Goal: Information Seeking & Learning: Learn about a topic

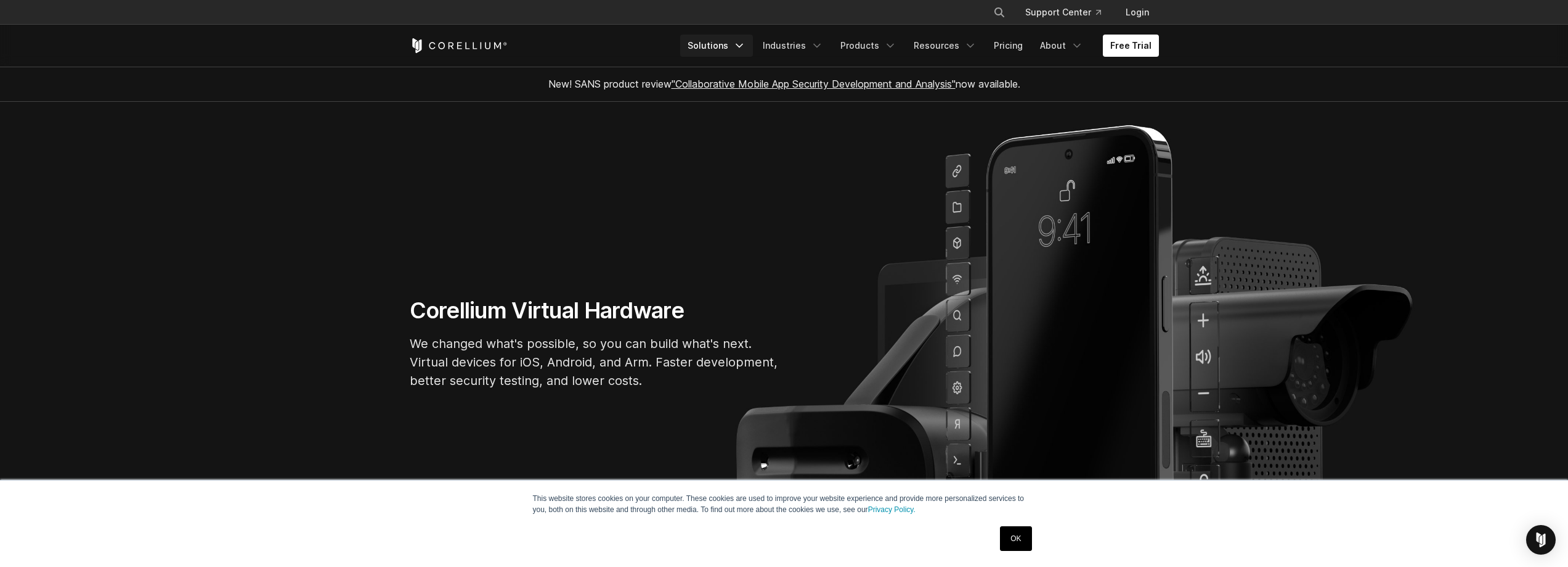
click at [720, 40] on link "Solutions" at bounding box center [717, 45] width 73 height 22
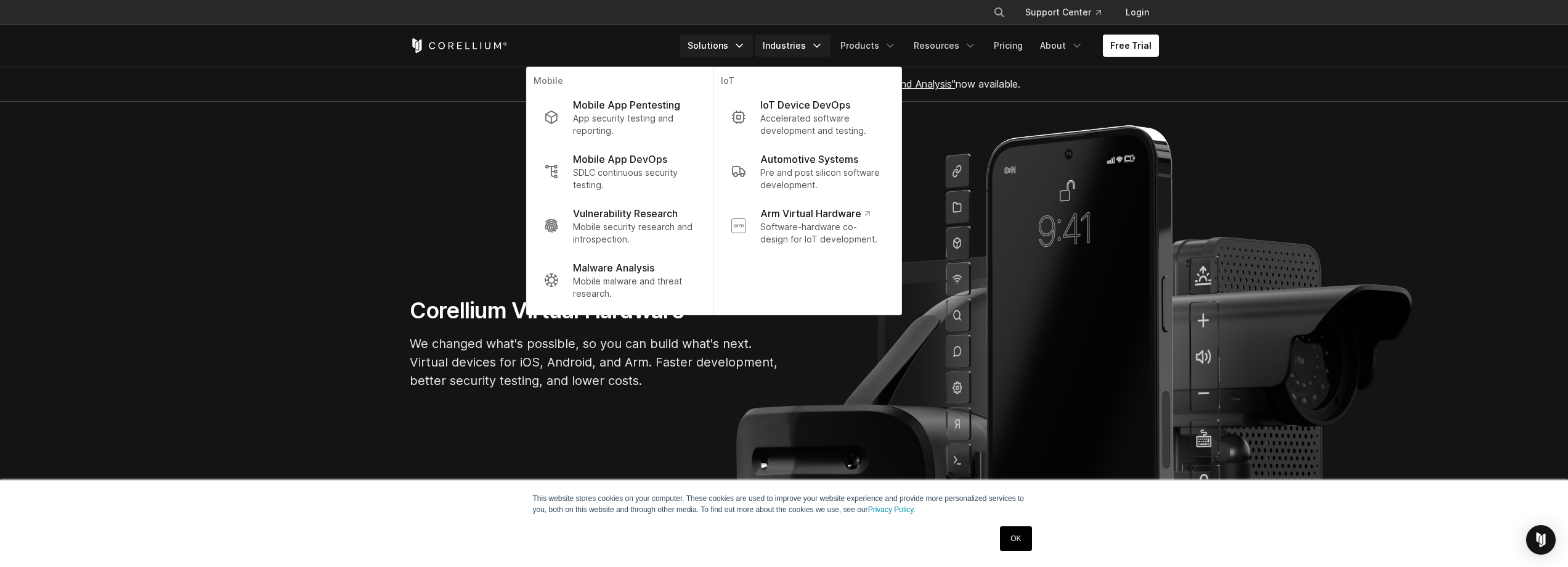
click at [781, 43] on link "Industries" at bounding box center [793, 45] width 75 height 22
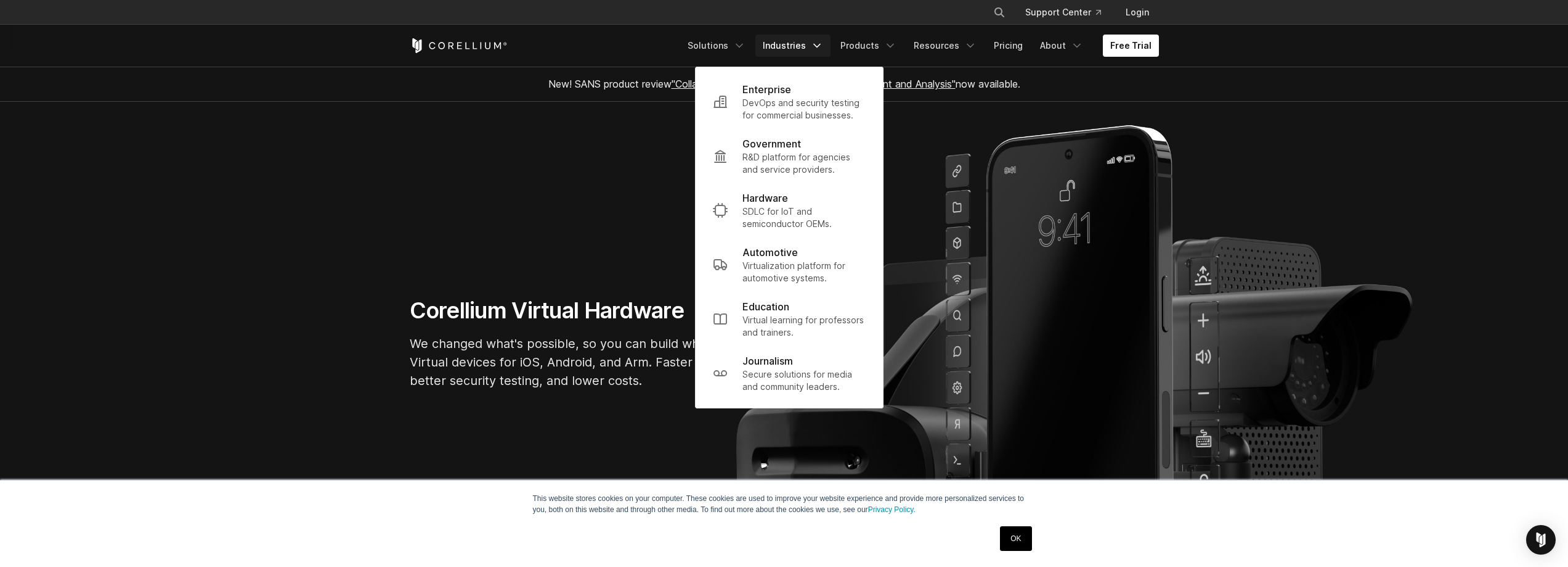
click at [790, 43] on link "Industries" at bounding box center [793, 45] width 75 height 22
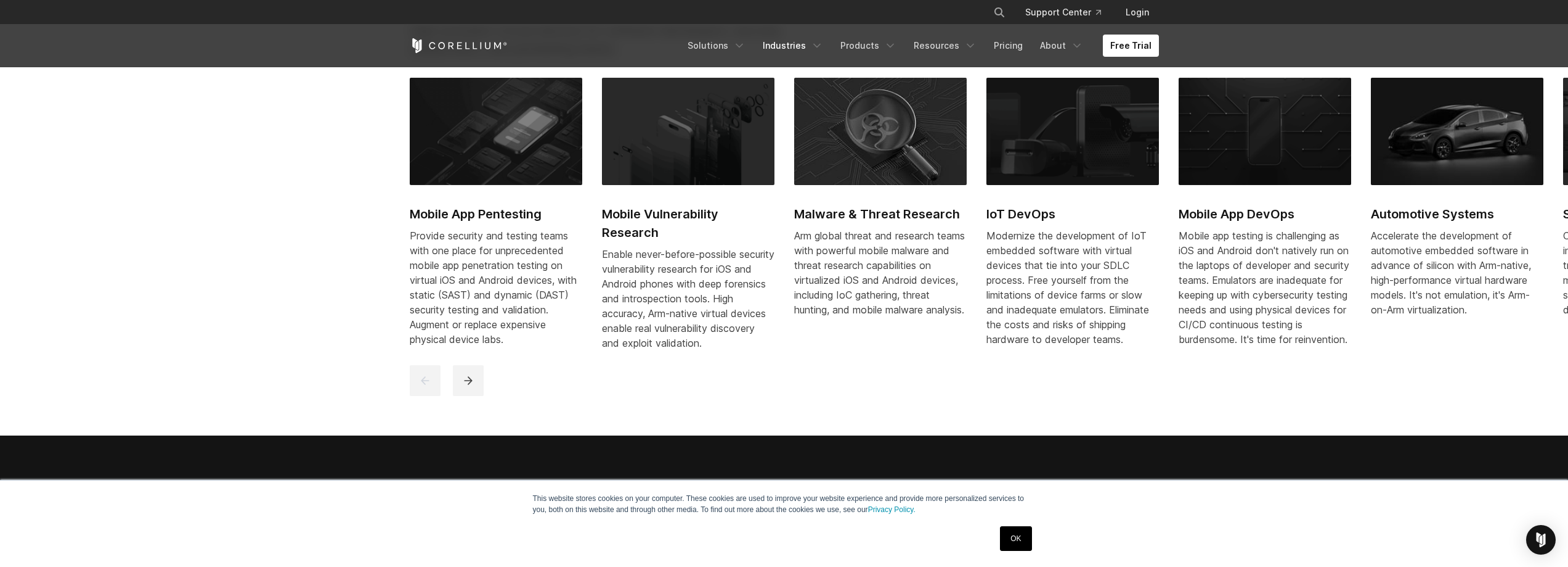
scroll to position [679, 0]
click at [1018, 544] on link "OK" at bounding box center [1015, 538] width 32 height 24
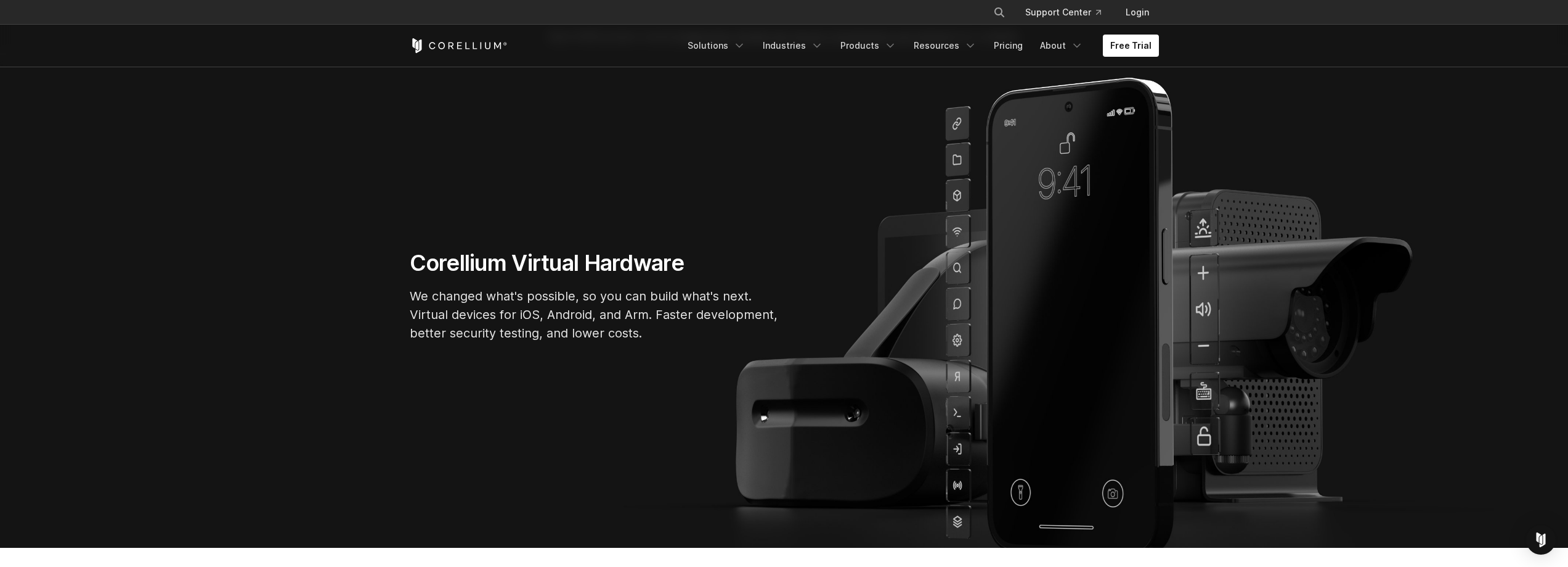
scroll to position [0, 0]
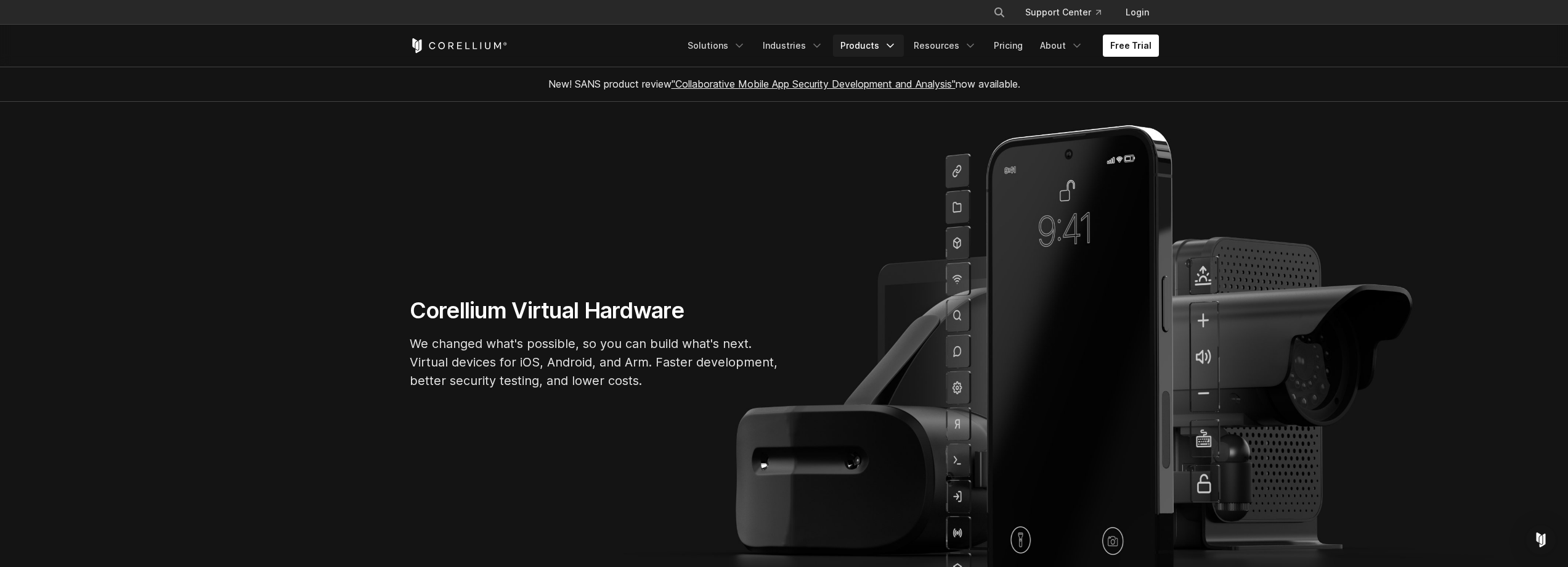
click at [880, 39] on link "Products" at bounding box center [869, 45] width 71 height 22
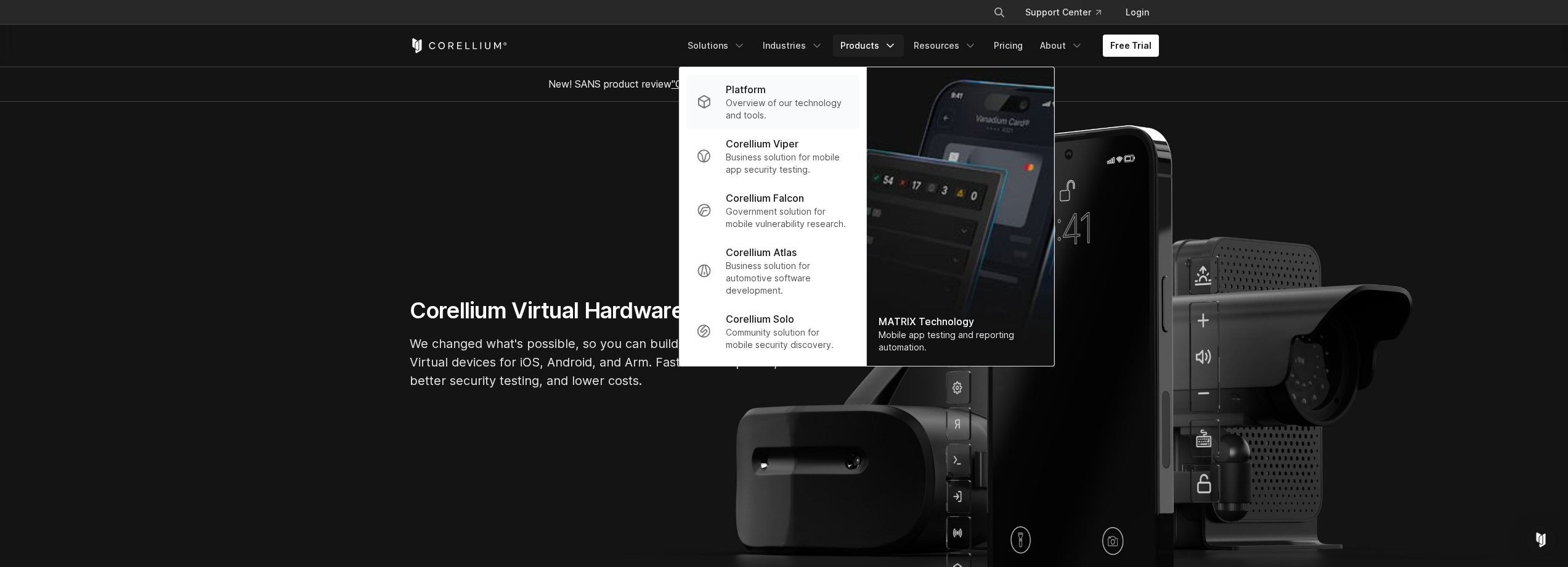
click at [757, 105] on p "Overview of our technology and tools." at bounding box center [787, 109] width 123 height 24
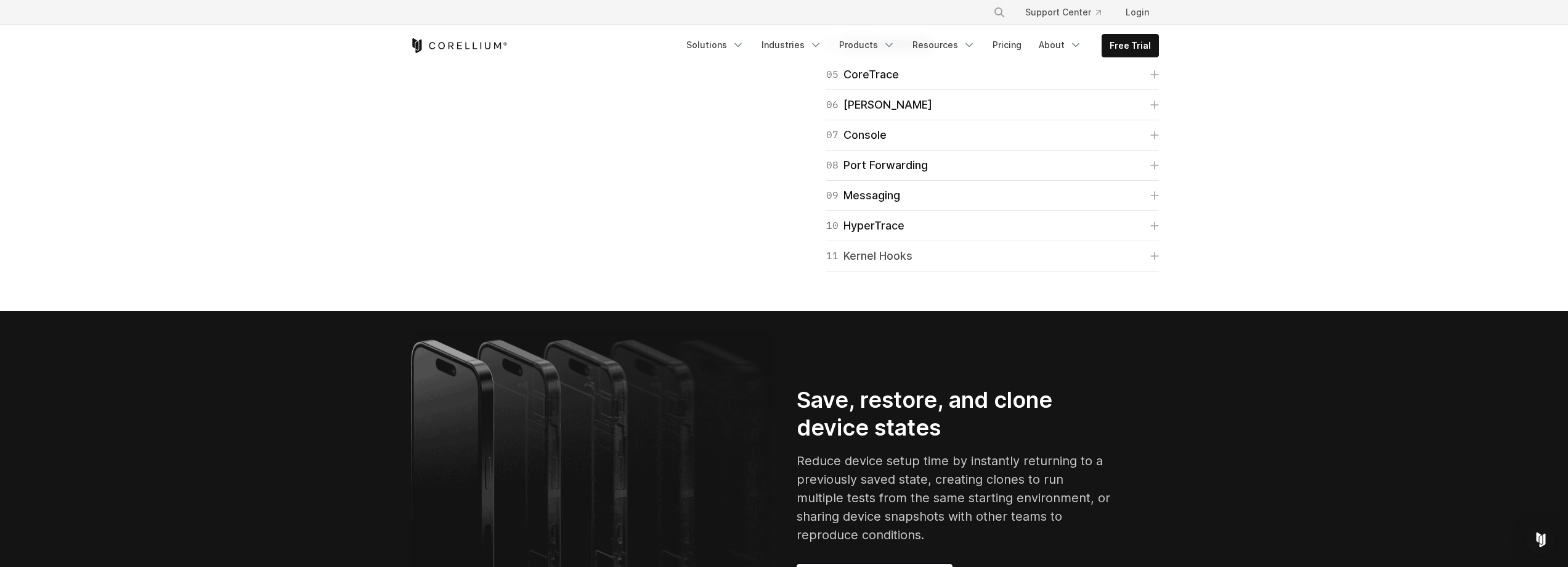
scroll to position [2035, 0]
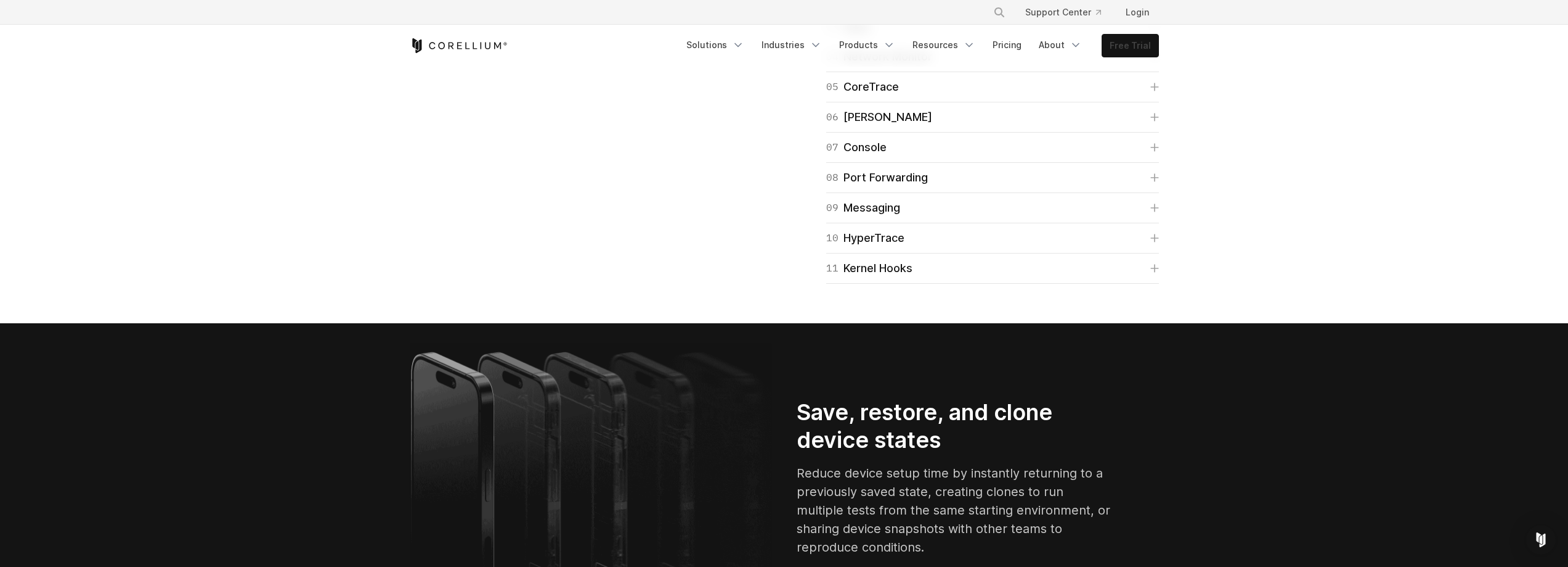
click at [1133, 46] on link "Free Trial" at bounding box center [1130, 45] width 56 height 22
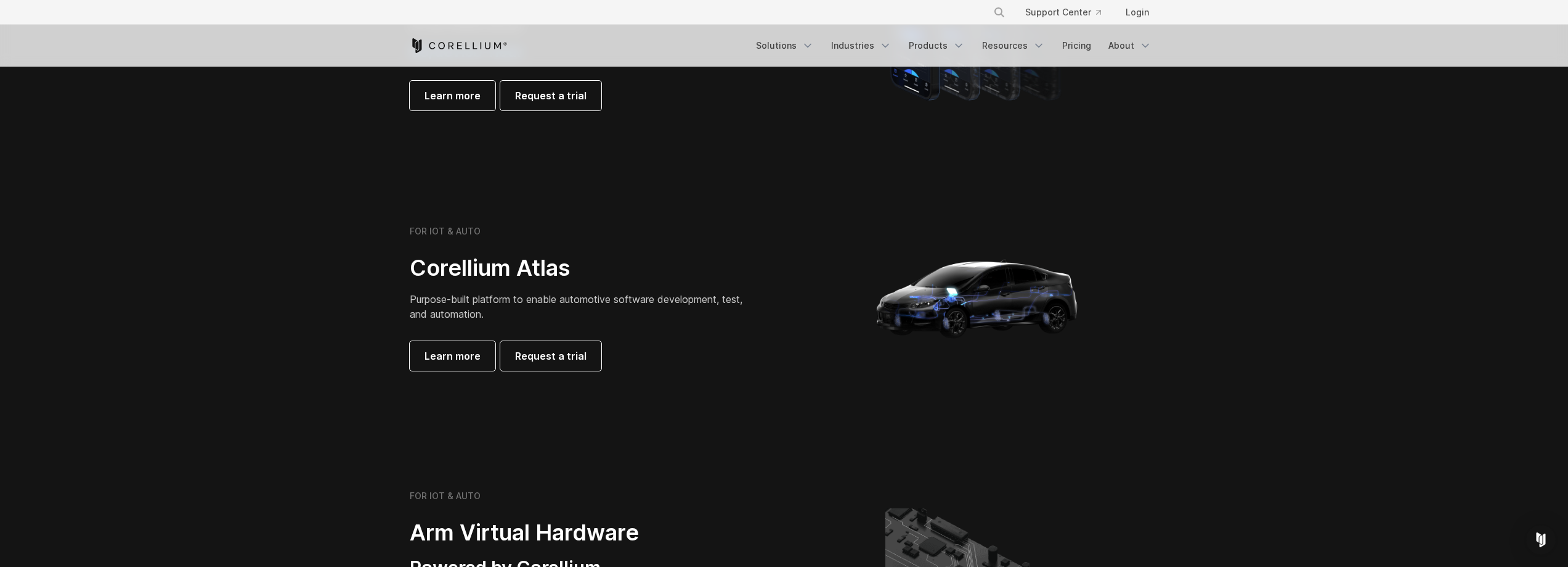
scroll to position [863, 0]
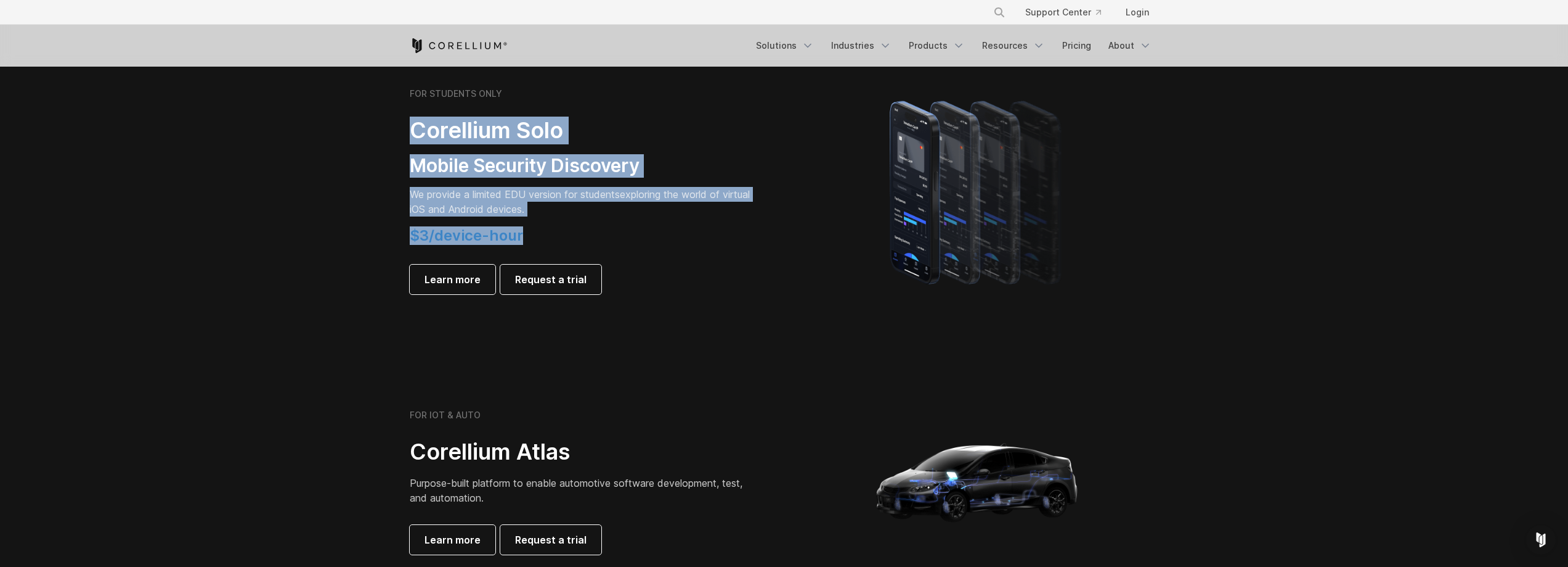
drag, startPoint x: 375, startPoint y: 136, endPoint x: 605, endPoint y: 242, distance: 253.3
click at [605, 242] on section "FOR STUDENTS ONLY Corellium Solo Mobile Security Discovery We provide a limited…" at bounding box center [784, 191] width 1568 height 294
click at [605, 242] on h4 "$3/device-hour" at bounding box center [582, 235] width 345 height 19
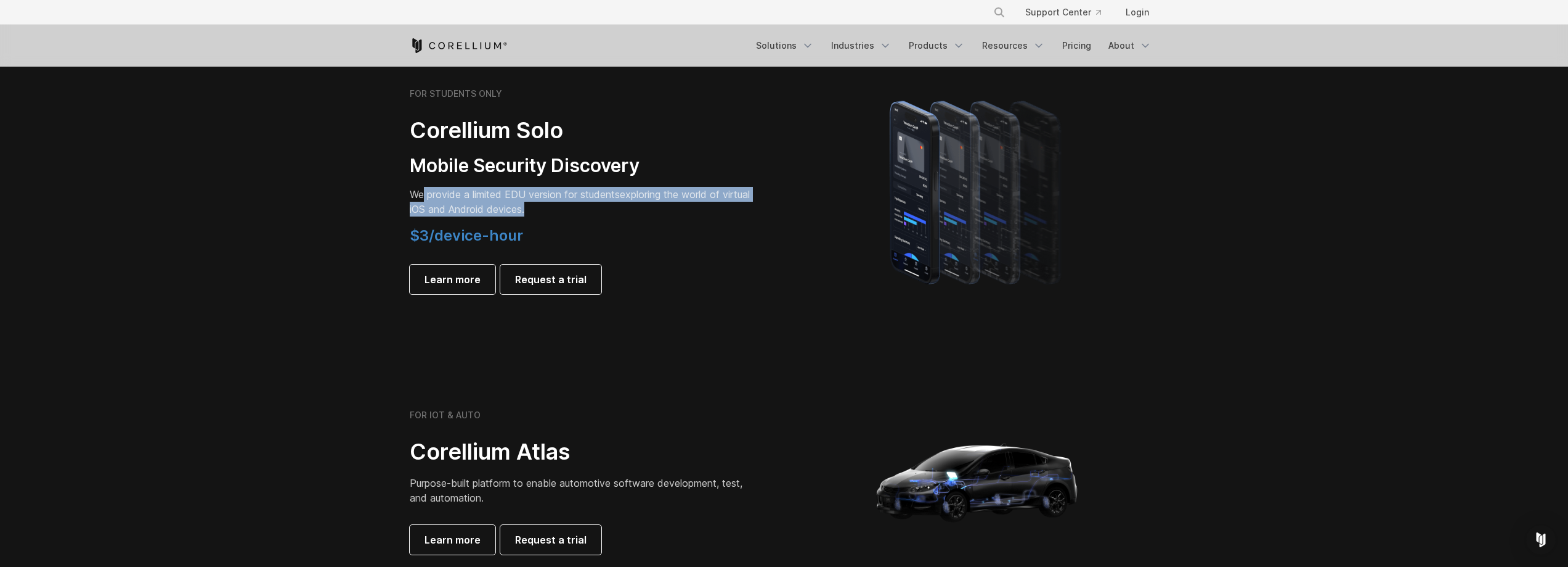
drag, startPoint x: 423, startPoint y: 191, endPoint x: 675, endPoint y: 206, distance: 252.4
click at [675, 206] on p "We provide a limited EDU version for students exploring the world of virtual iO…" at bounding box center [582, 201] width 345 height 30
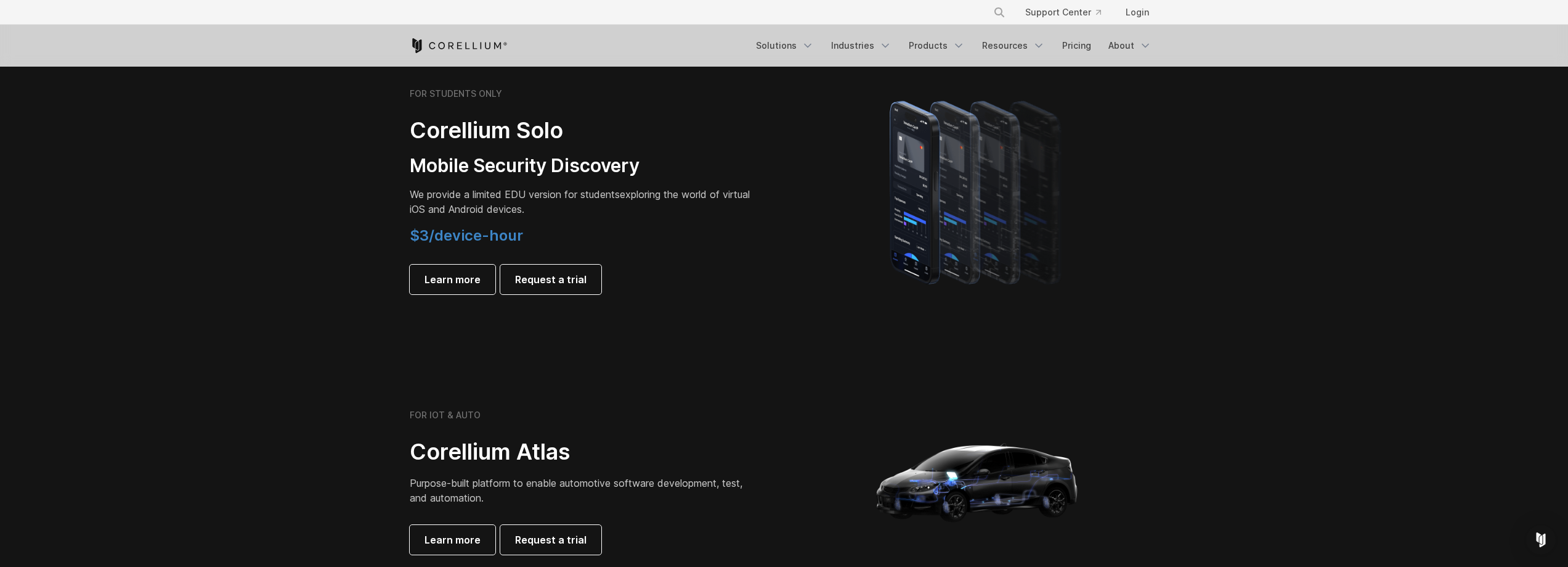
click at [675, 206] on p "We provide a limited EDU version for students exploring the world of virtual iO…" at bounding box center [582, 201] width 345 height 30
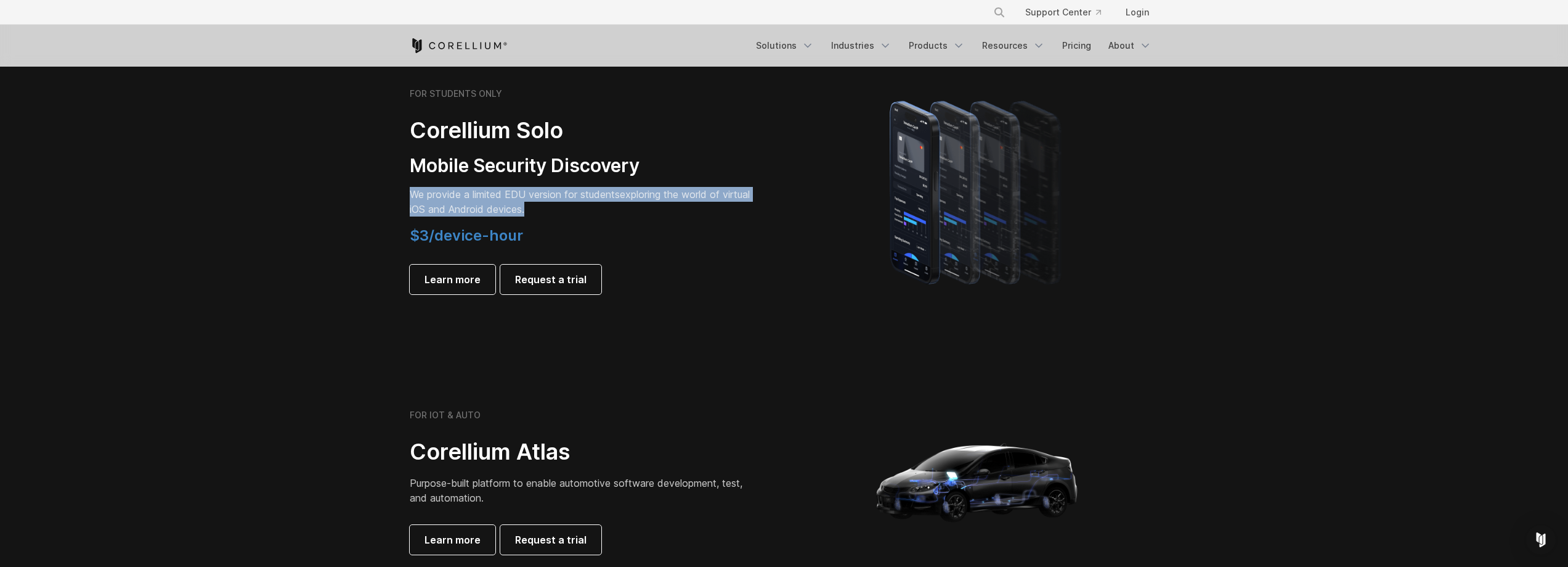
click at [675, 206] on p "We provide a limited EDU version for students exploring the world of virtual iO…" at bounding box center [582, 201] width 345 height 30
click at [660, 207] on p "We provide a limited EDU version for students exploring the world of virtual iO…" at bounding box center [582, 201] width 345 height 30
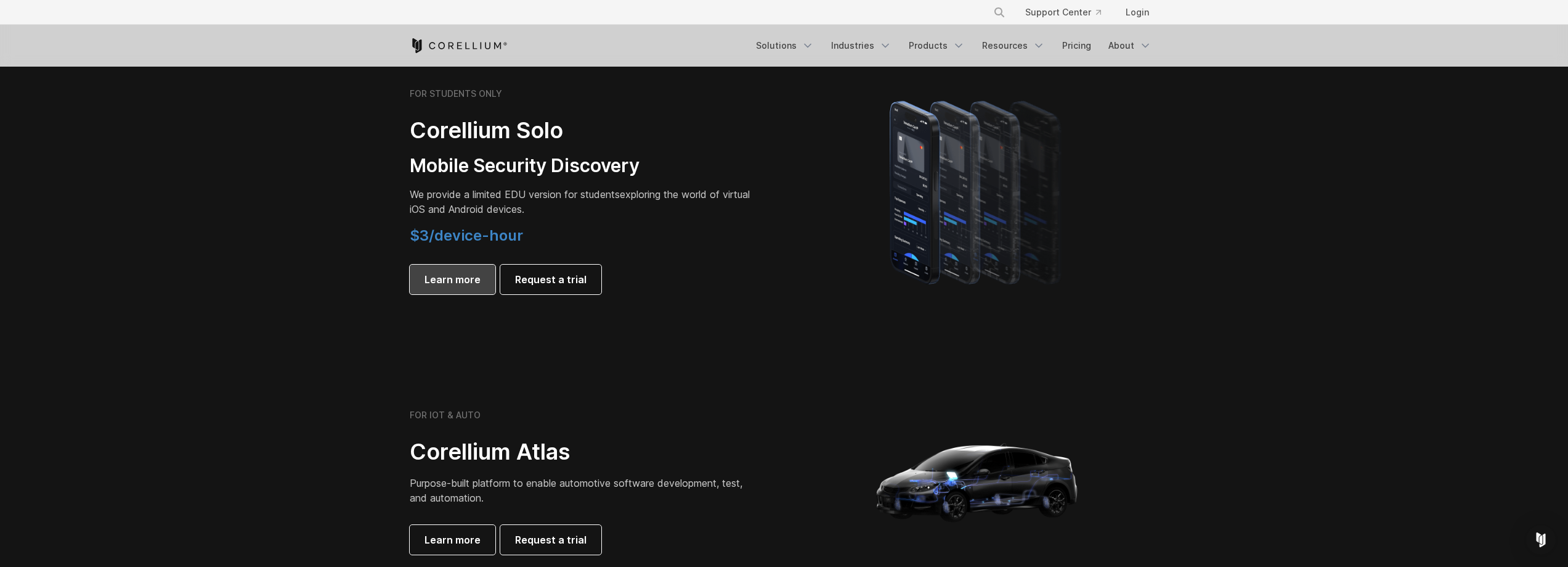
click at [463, 277] on span "Learn more" at bounding box center [452, 279] width 56 height 15
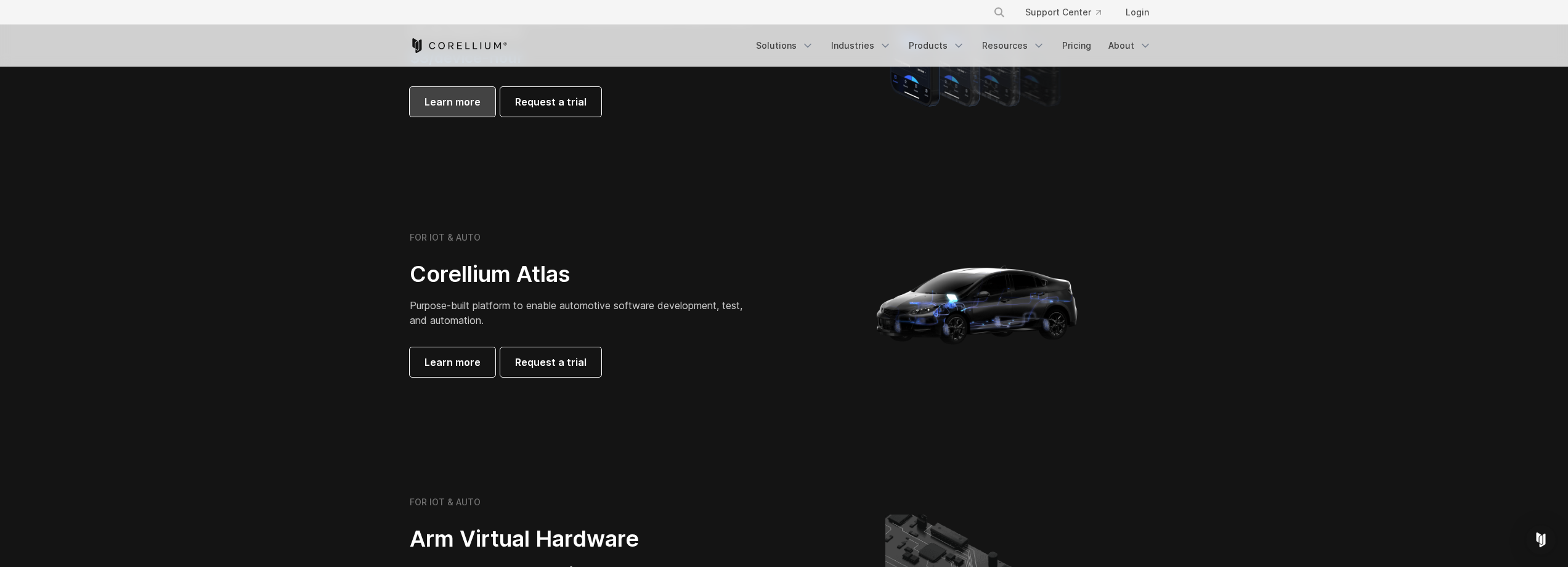
scroll to position [1048, 0]
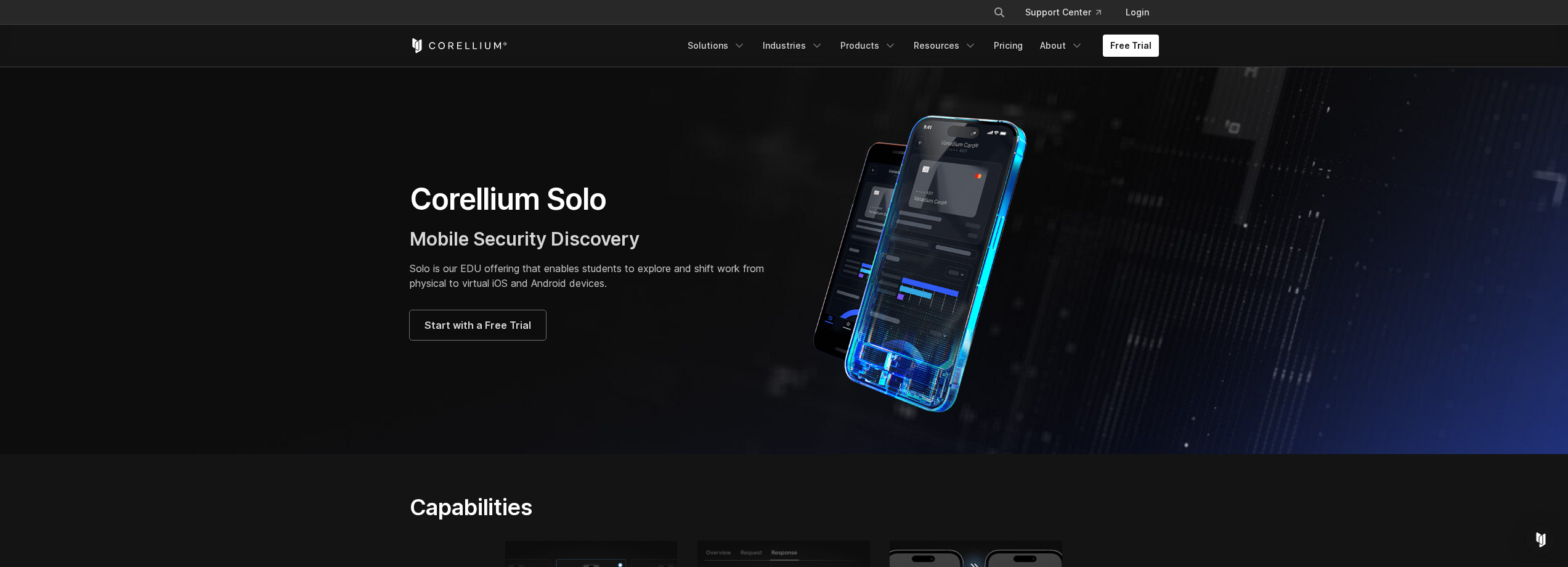
drag, startPoint x: 403, startPoint y: 182, endPoint x: 673, endPoint y: 294, distance: 292.3
click at [673, 294] on div "Corellium Solo Mobile Security Discovery Solo is our EDU offering that enables …" at bounding box center [591, 260] width 387 height 159
click at [673, 294] on div "Corellium Solo Mobile Security Discovery Solo is our EDU offering that enables …" at bounding box center [591, 260] width 362 height 159
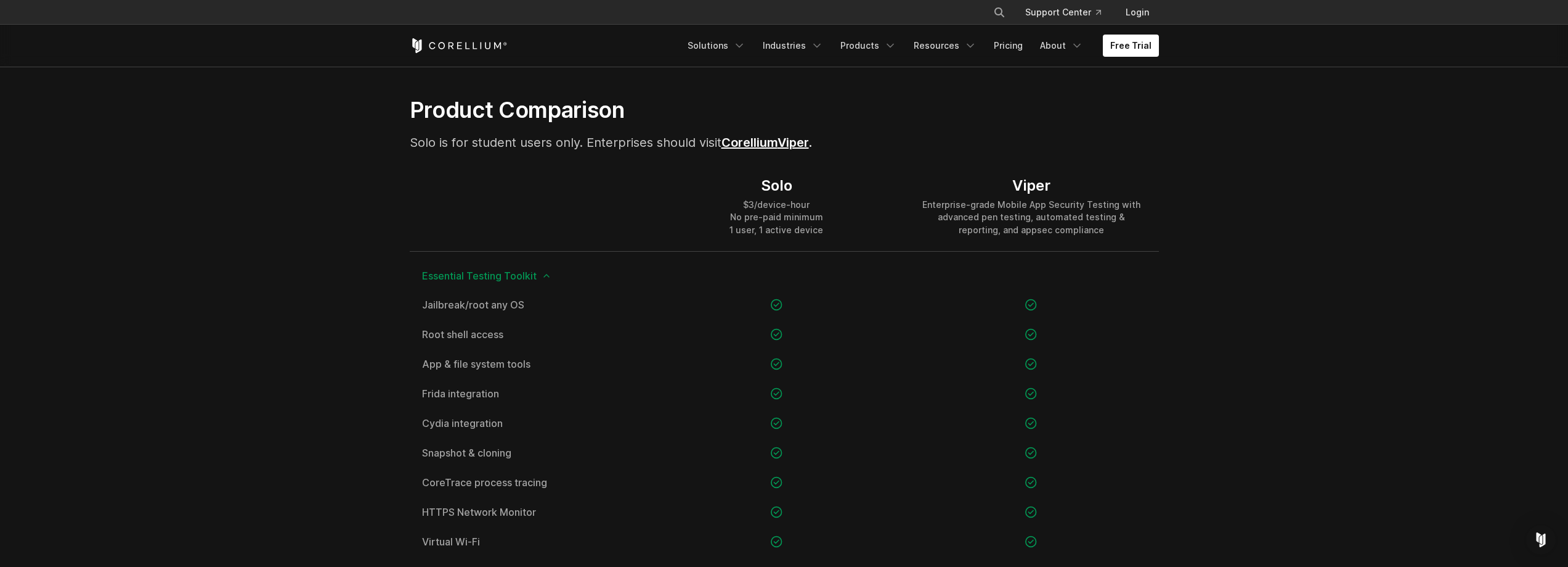
scroll to position [863, 0]
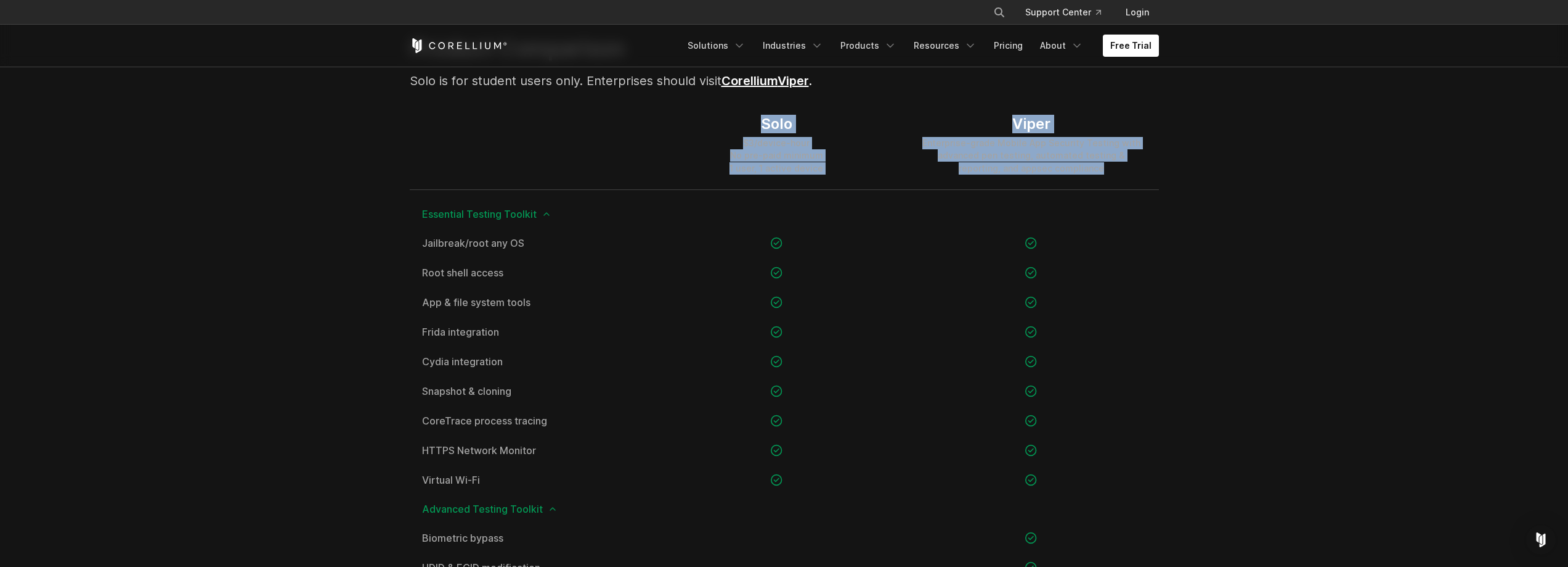
drag, startPoint x: 710, startPoint y: 119, endPoint x: 1167, endPoint y: 180, distance: 461.1
click at [1156, 180] on div "Solo $3/device-hour No pre-paid minimum 1 user, 1 active device Viper Enterpris…" at bounding box center [784, 145] width 749 height 90
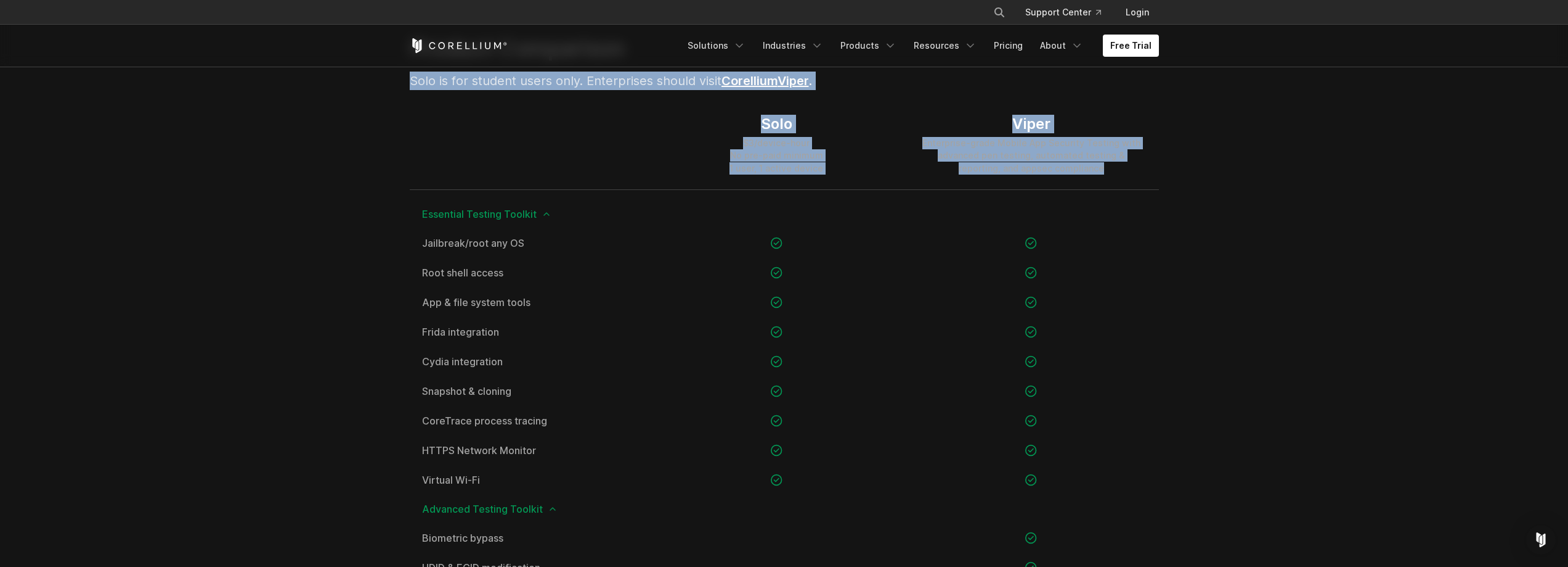
drag, startPoint x: 1190, startPoint y: 176, endPoint x: 404, endPoint y: 85, distance: 791.3
click at [404, 85] on div "Product Comparison Solo is for student users only. Enterprises should visit Cor…" at bounding box center [655, 67] width 516 height 66
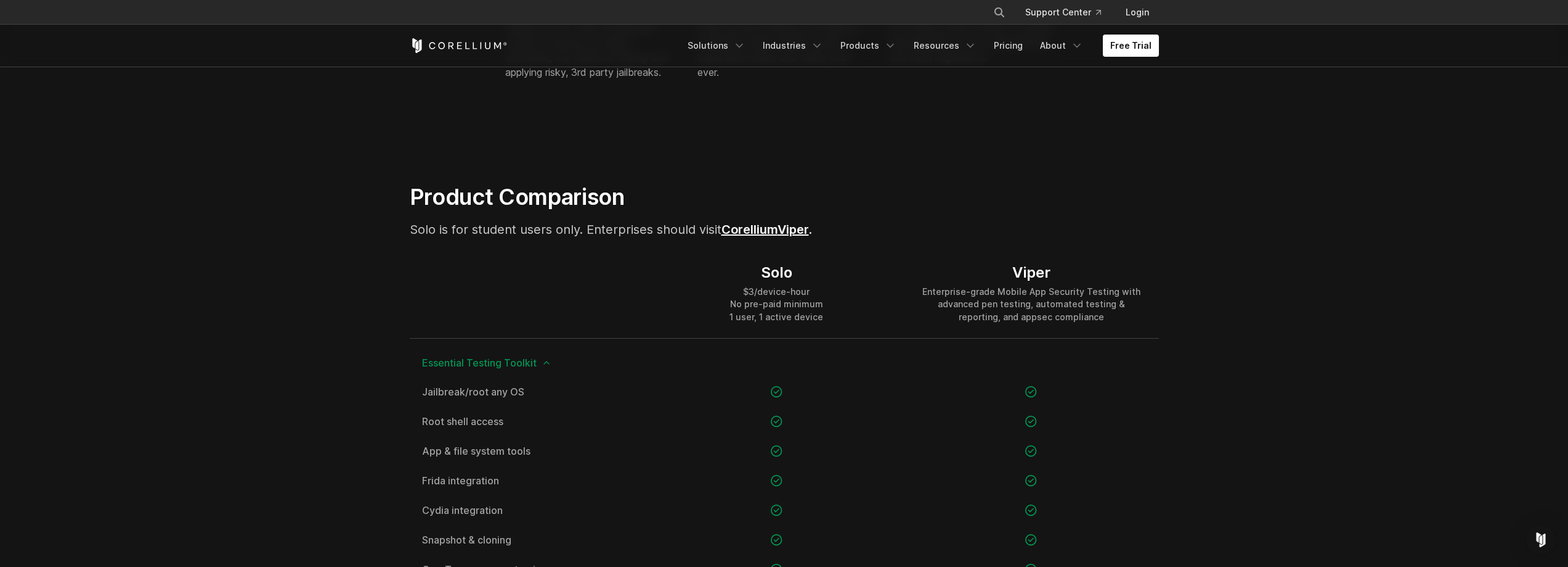
scroll to position [679, 0]
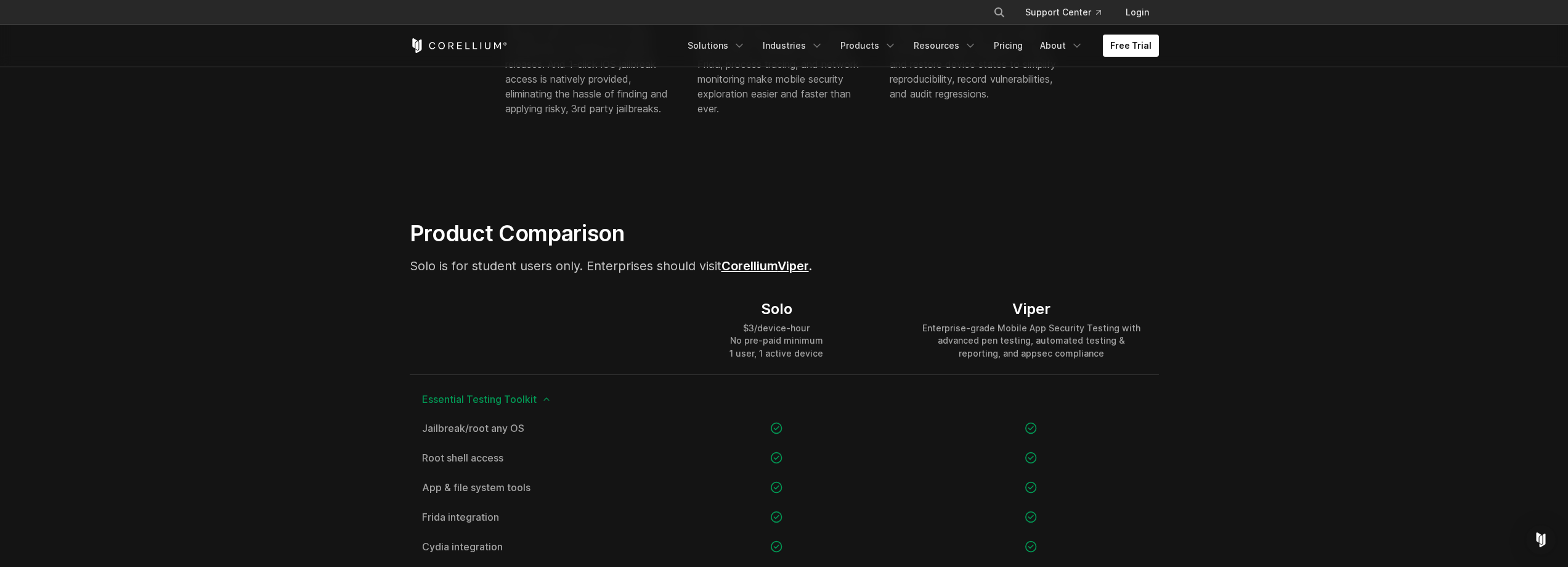
drag, startPoint x: 607, startPoint y: 264, endPoint x: 1280, endPoint y: 375, distance: 682.1
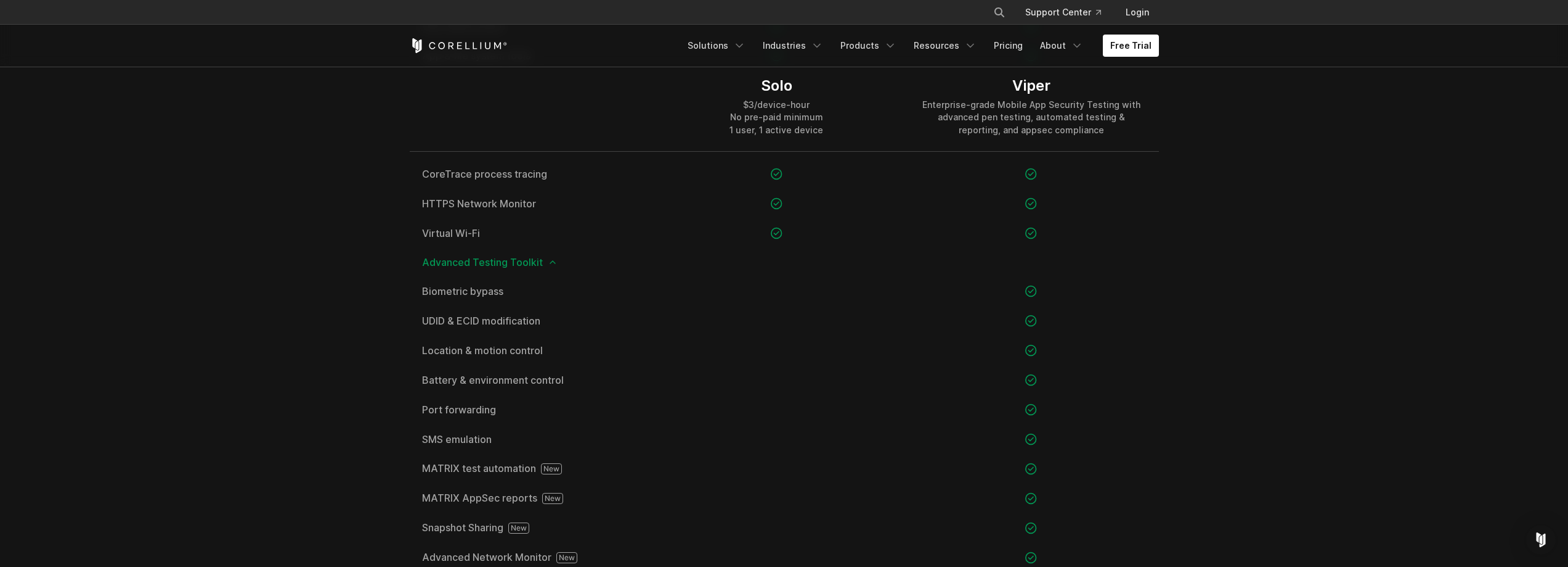
scroll to position [1048, 0]
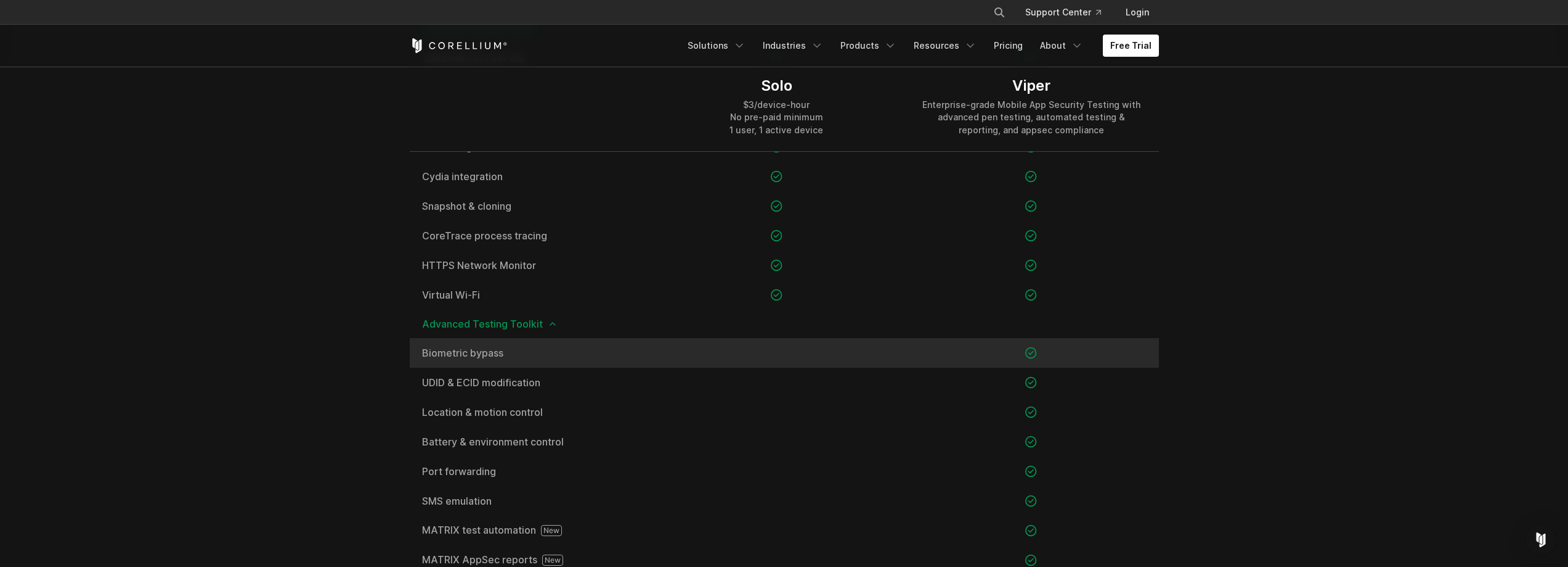
click at [466, 348] on span "Biometric bypass" at bounding box center [529, 353] width 215 height 10
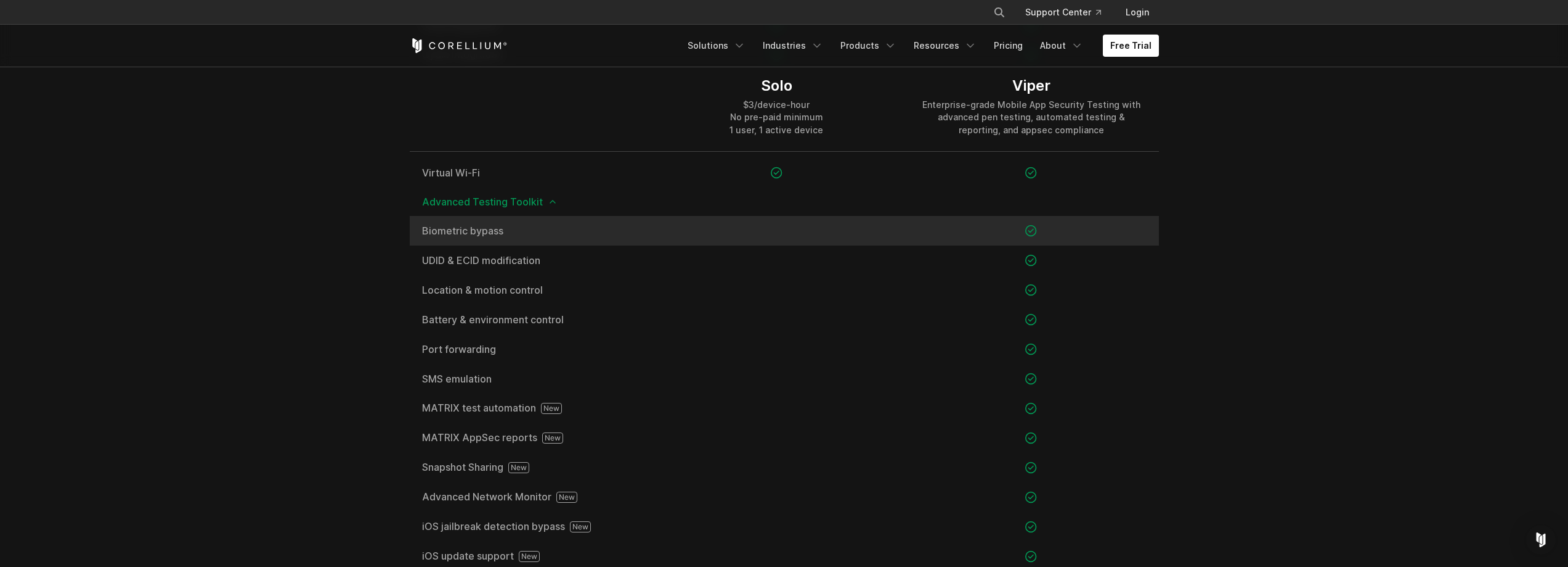
scroll to position [1172, 0]
click at [466, 228] on span "Biometric bypass" at bounding box center [529, 230] width 215 height 10
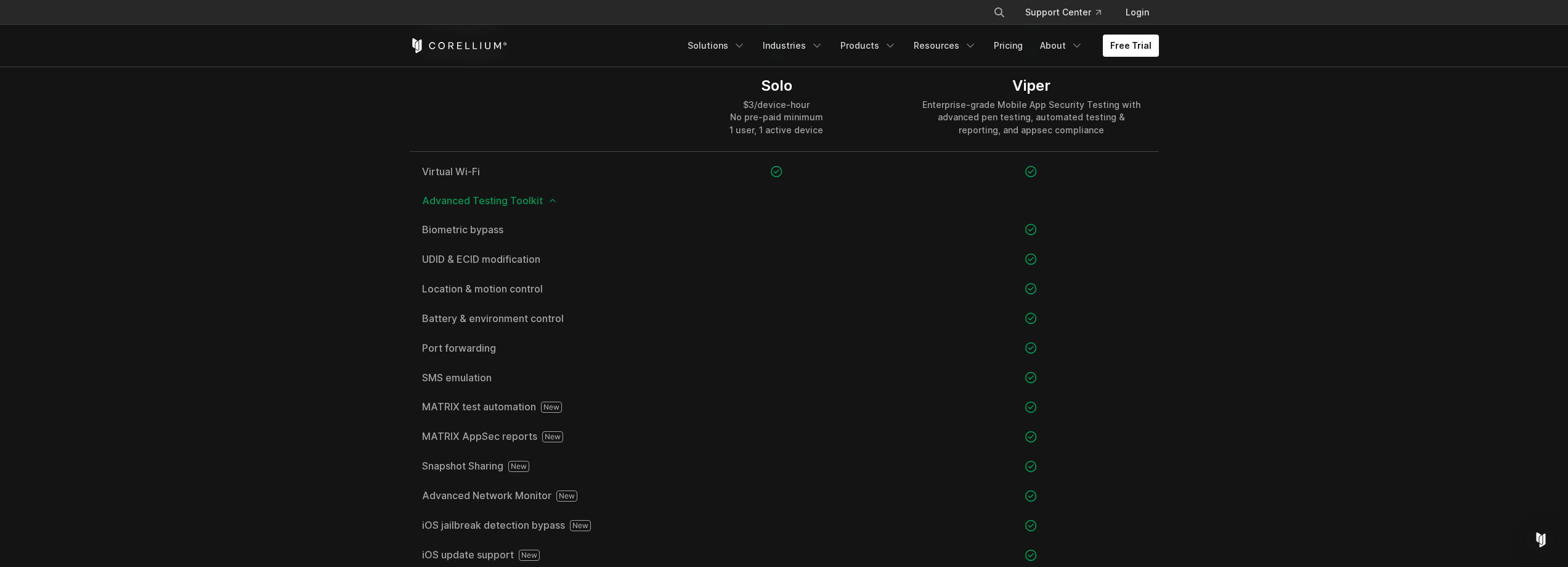
click at [305, 388] on section "Product Comparison Solo is for student users only. Enterprises should visit Cor…" at bounding box center [784, 341] width 1568 height 1307
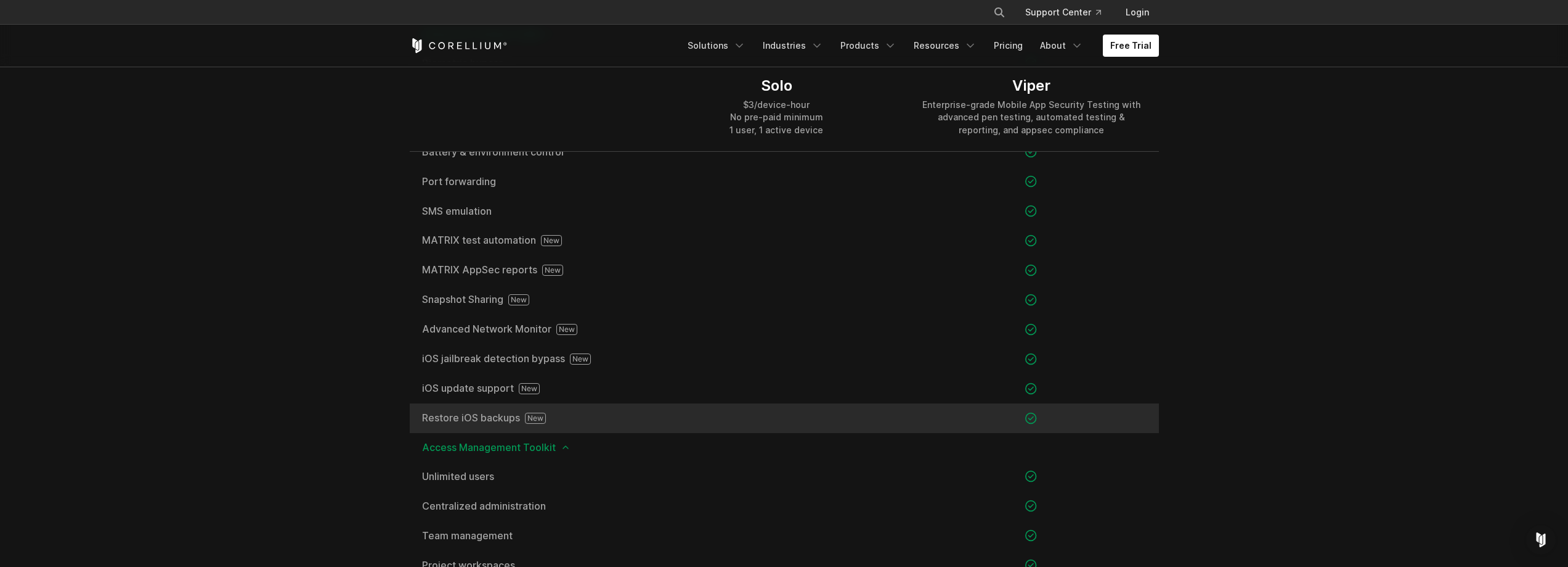
scroll to position [1356, 0]
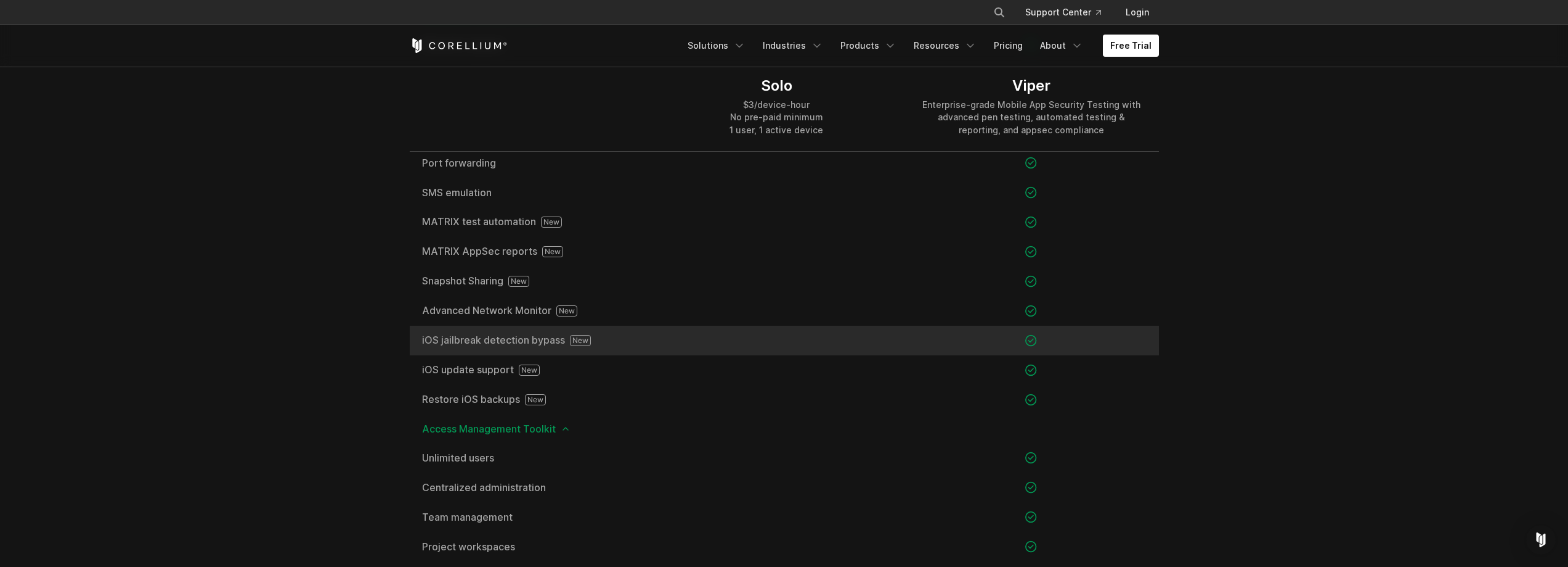
click at [477, 341] on span "iOS jailbreak detection bypass" at bounding box center [529, 341] width 215 height 11
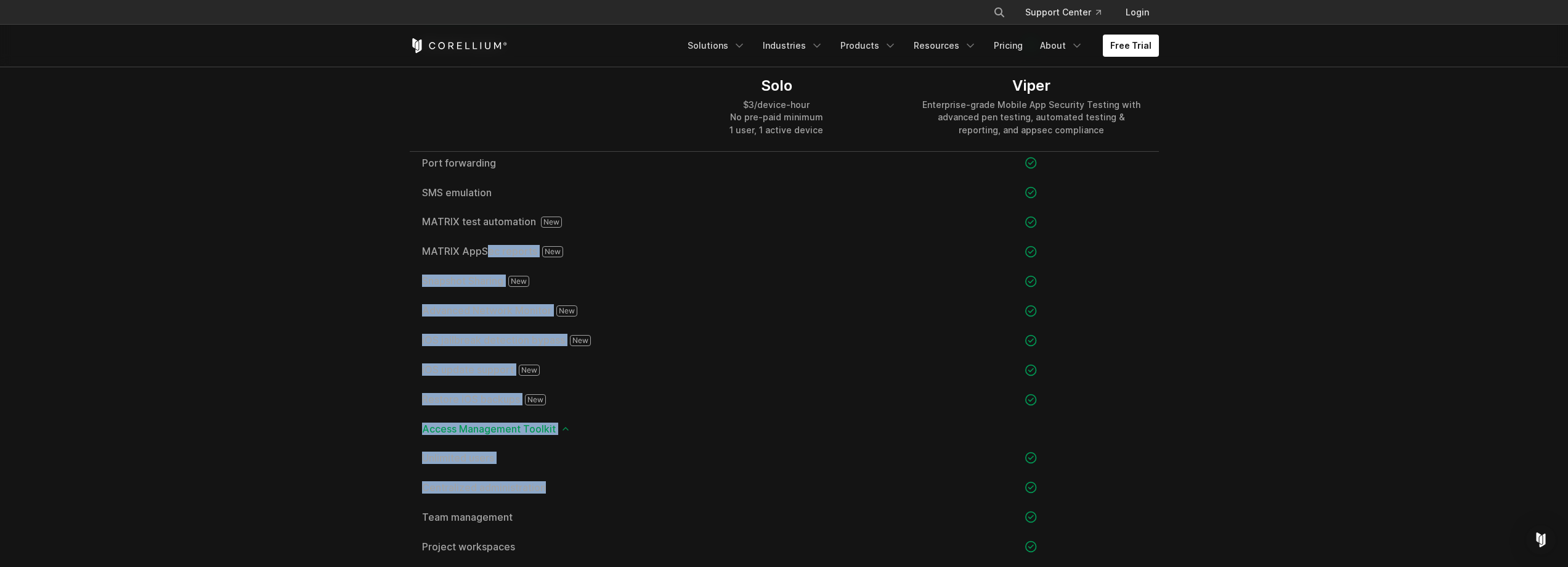
drag, startPoint x: 1229, startPoint y: 472, endPoint x: 323, endPoint y: 240, distance: 935.2
click at [369, 239] on section "Product Comparison Solo is for student users only. Enterprises should visit Cor…" at bounding box center [784, 155] width 1568 height 1307
click at [318, 240] on section "Product Comparison Solo is for student users only. Enterprises should visit Cor…" at bounding box center [784, 155] width 1568 height 1307
click at [316, 237] on section "Product Comparison Solo is for student users only. Enterprises should visit Cor…" at bounding box center [784, 155] width 1568 height 1307
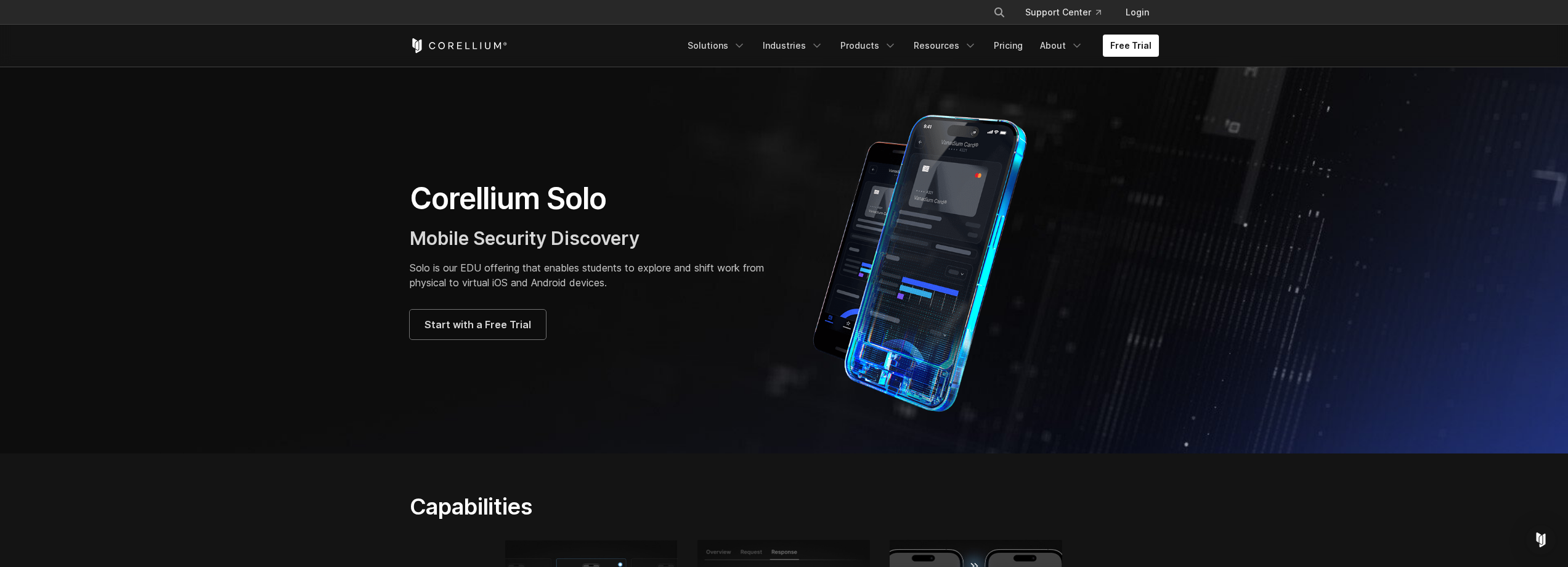
scroll to position [0, 0]
click at [1057, 53] on link "About" at bounding box center [1062, 45] width 58 height 22
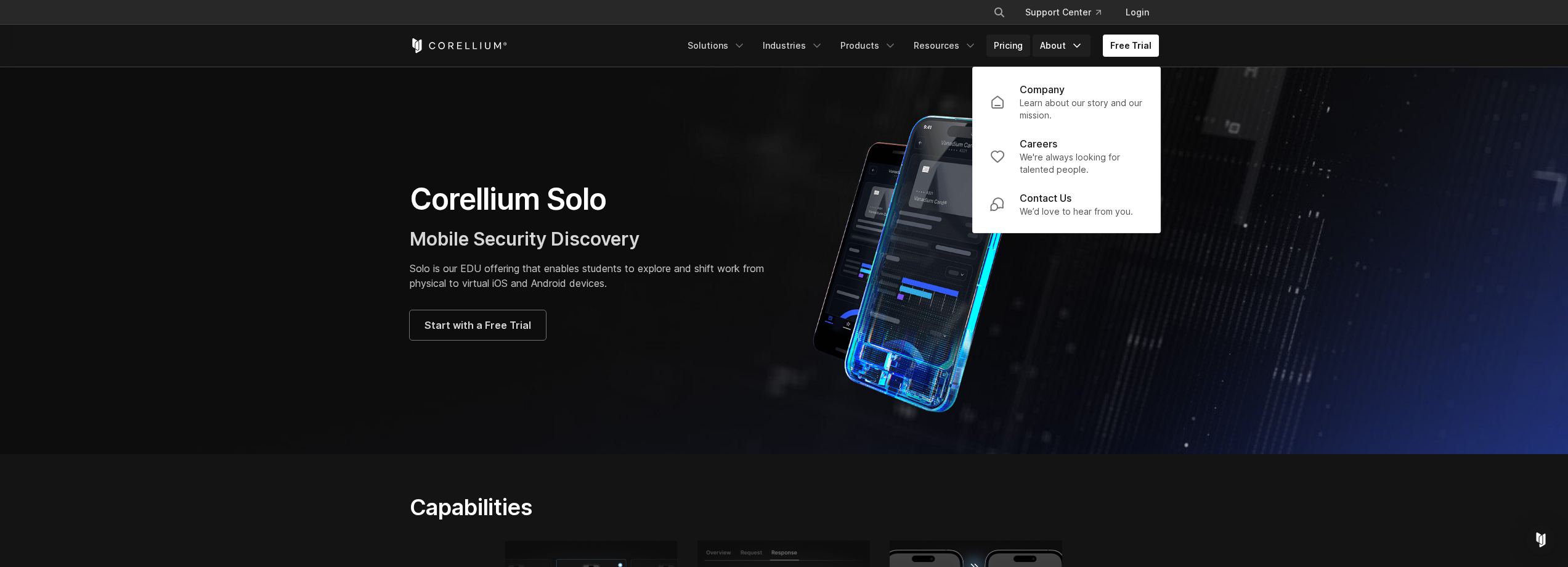
click at [1008, 48] on link "Pricing" at bounding box center [1009, 45] width 44 height 22
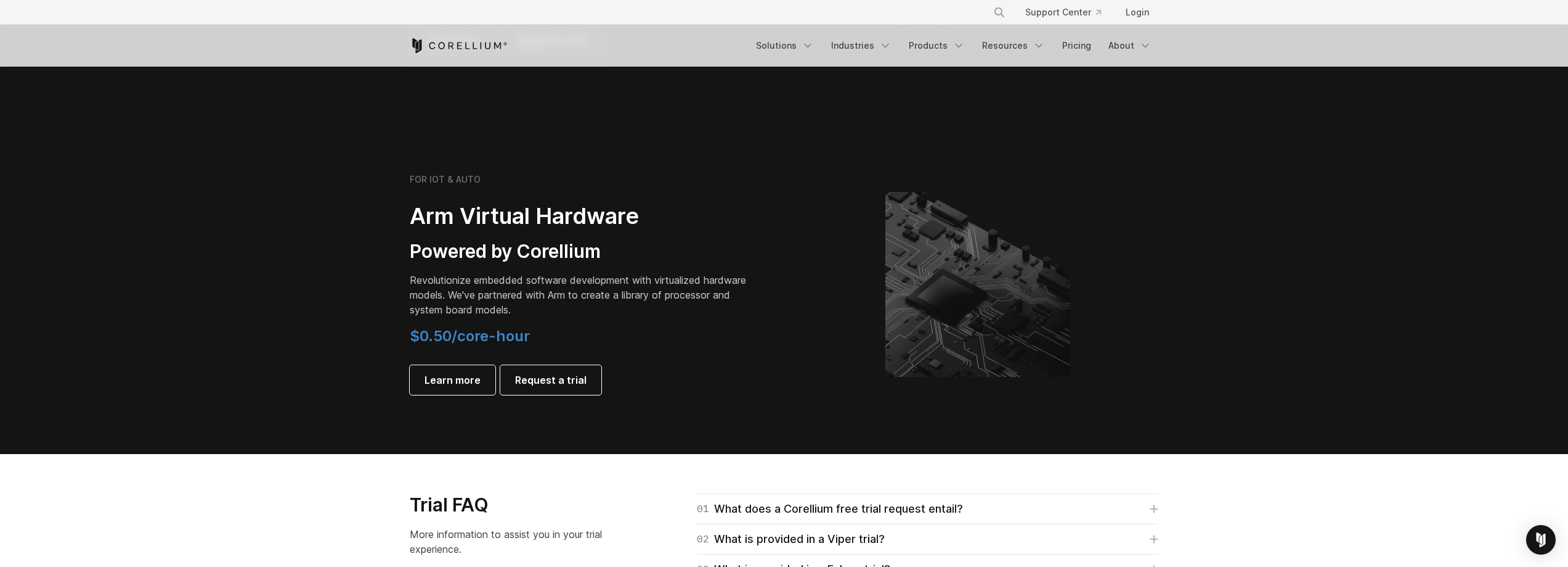
scroll to position [1356, 0]
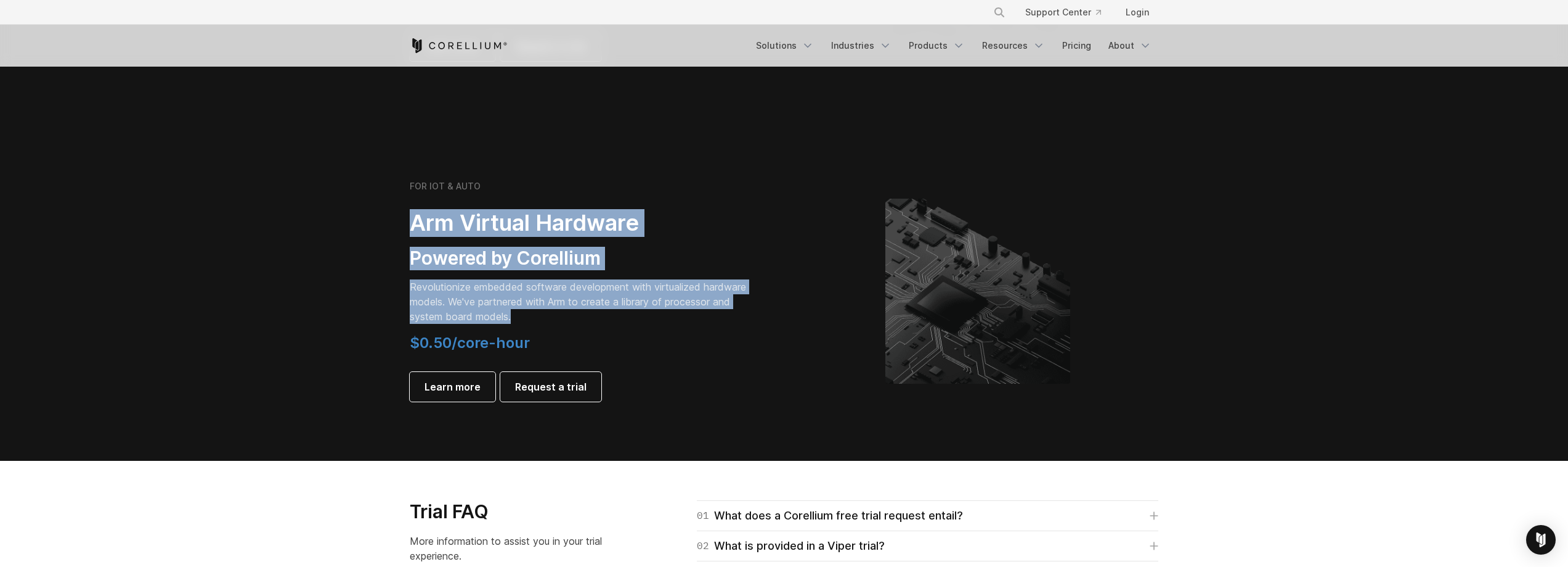
drag, startPoint x: 337, startPoint y: 217, endPoint x: 675, endPoint y: 324, distance: 354.5
click at [673, 323] on section "FOR IOT & AUTO Arm Virtual Hardware Powered by Corellium Revolutionize embedded…" at bounding box center [784, 301] width 1568 height 319
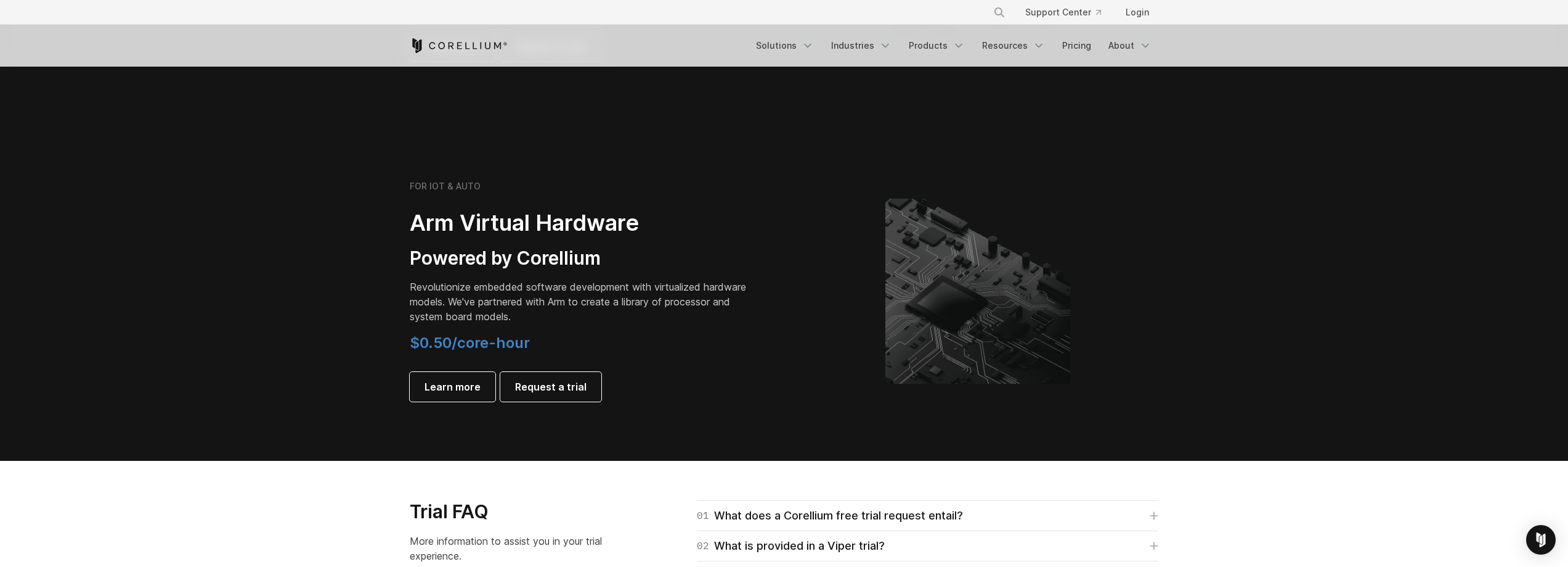
click at [677, 326] on div "FOR IOT & AUTO Arm Virtual Hardware Powered by Corellium Revolutionize embedded…" at bounding box center [582, 290] width 345 height 221
click at [457, 391] on span "Learn more" at bounding box center [452, 387] width 56 height 15
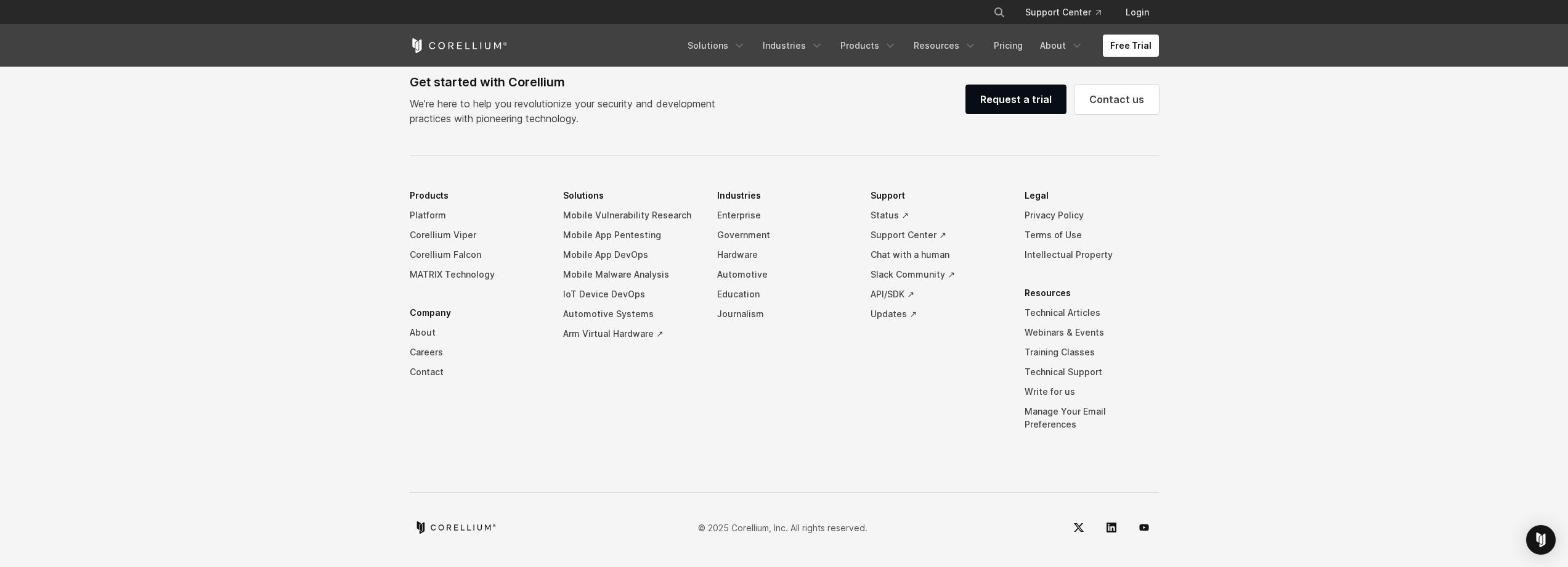
scroll to position [3536, 0]
